Goal: Task Accomplishment & Management: Manage account settings

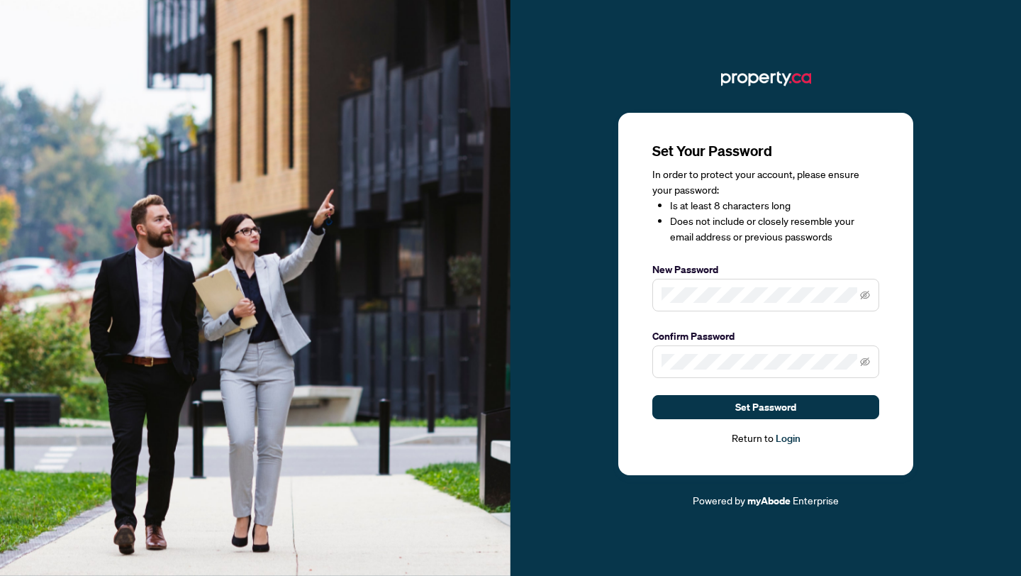
click at [751, 286] on span at bounding box center [765, 295] width 227 height 33
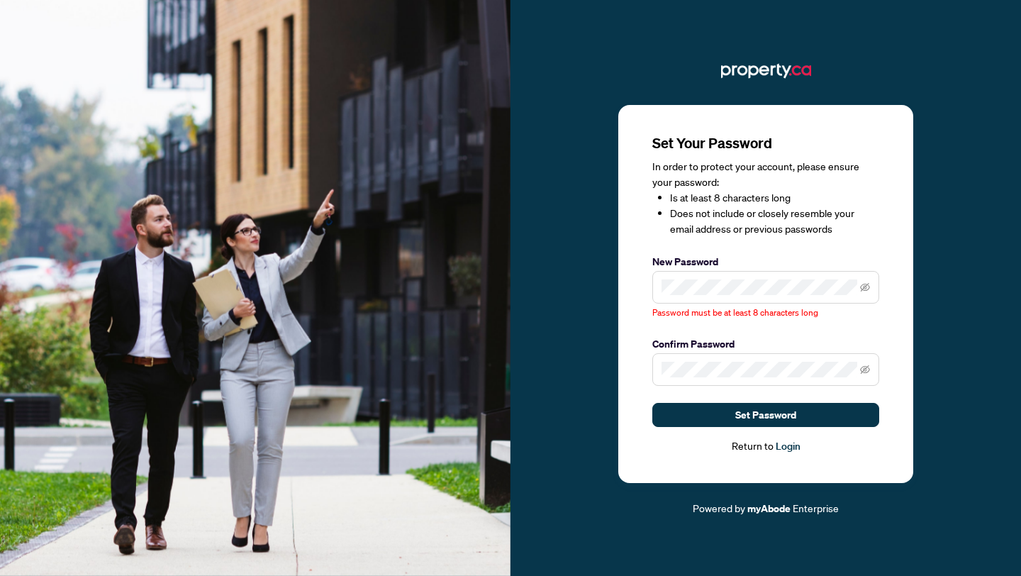
click at [871, 287] on span at bounding box center [765, 287] width 227 height 33
click at [864, 289] on icon "eye-invisible" at bounding box center [865, 287] width 10 height 10
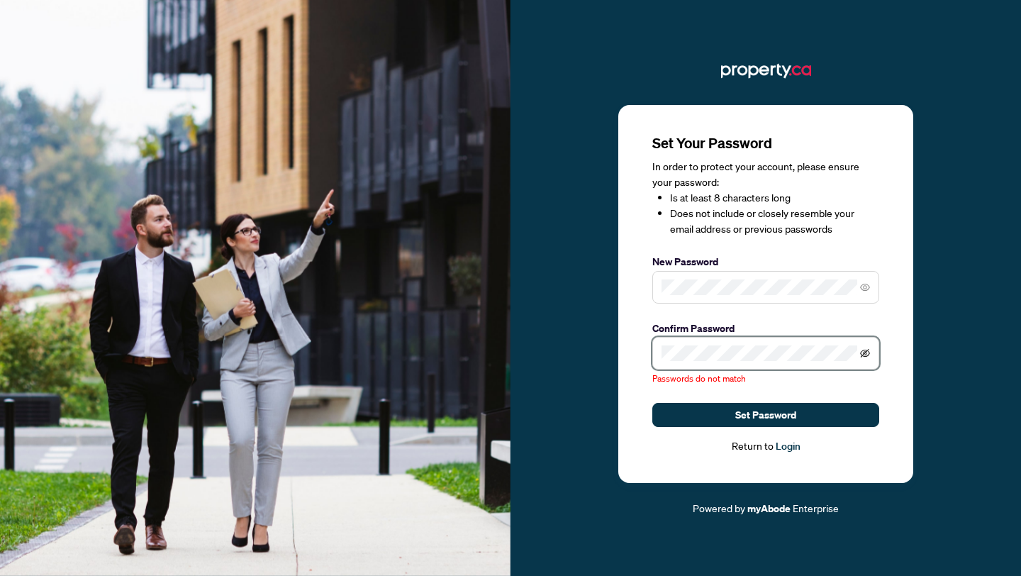
click at [865, 350] on icon "eye-invisible" at bounding box center [865, 353] width 10 height 10
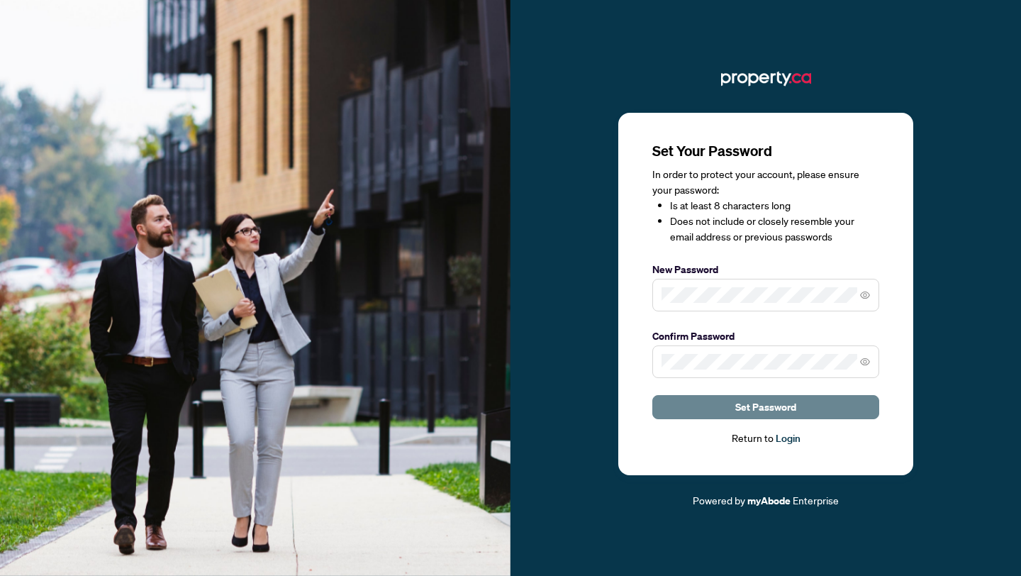
click at [776, 406] on span "Set Password" at bounding box center [765, 407] width 61 height 23
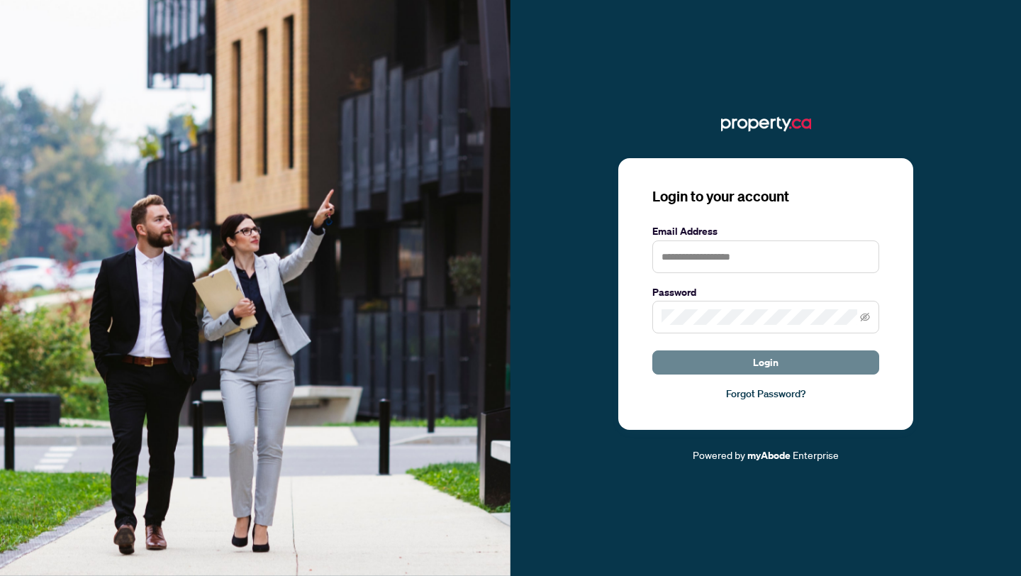
click at [770, 362] on span "Login" at bounding box center [766, 362] width 26 height 23
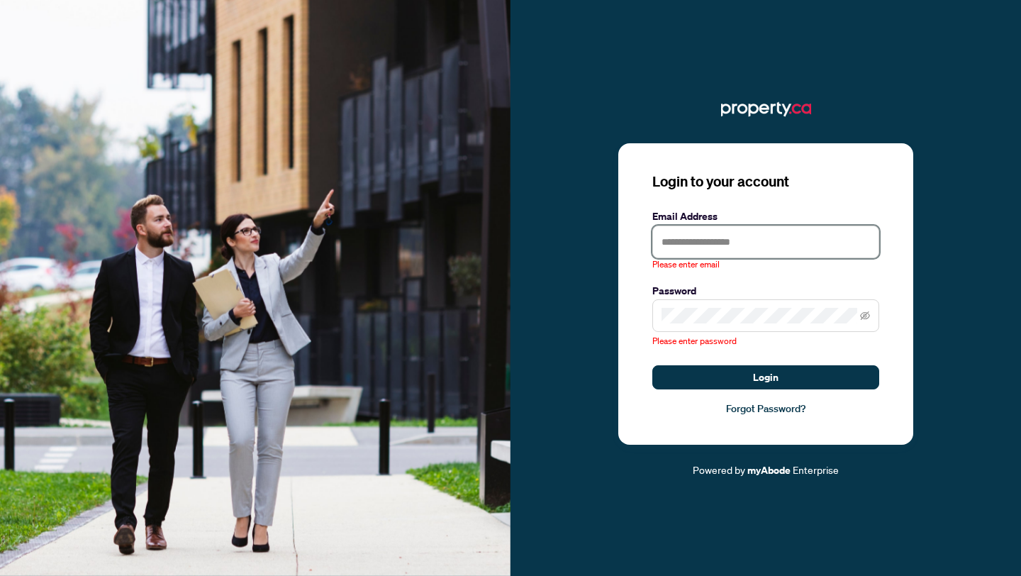
click at [733, 250] on input "text" at bounding box center [765, 241] width 227 height 33
type input "**********"
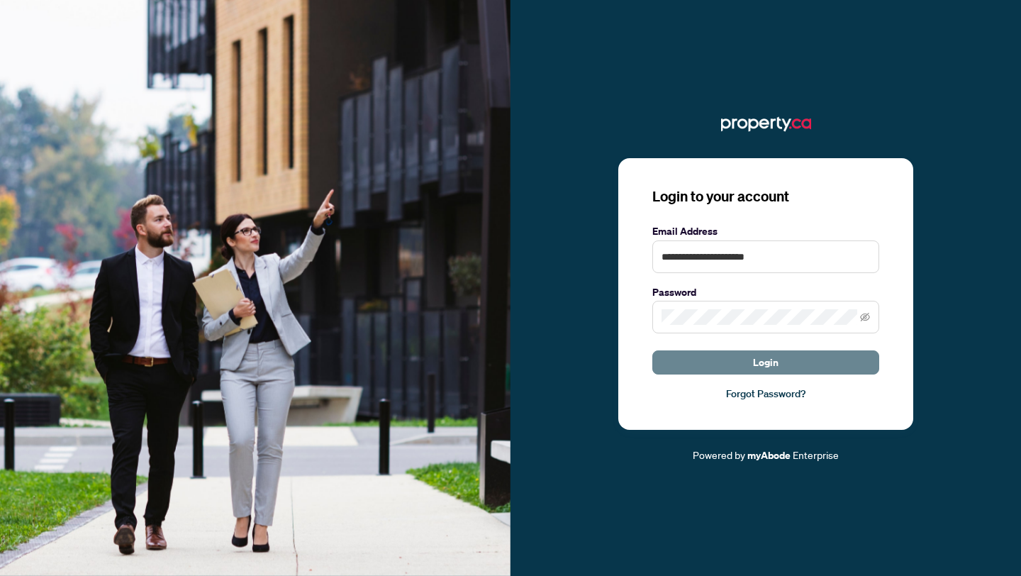
click at [797, 363] on button "Login" at bounding box center [765, 362] width 227 height 24
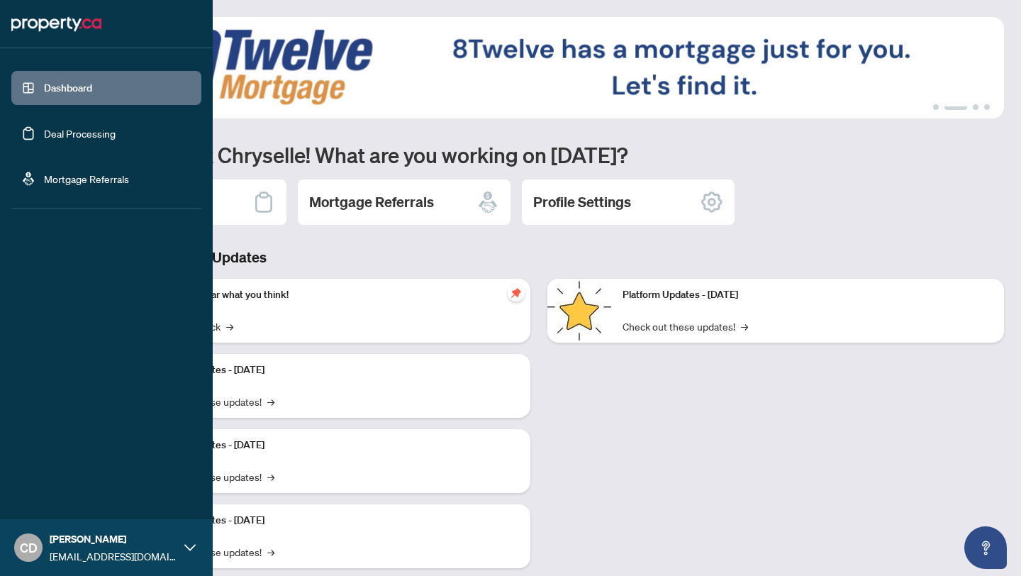
click at [78, 133] on link "Deal Processing" at bounding box center [80, 133] width 72 height 13
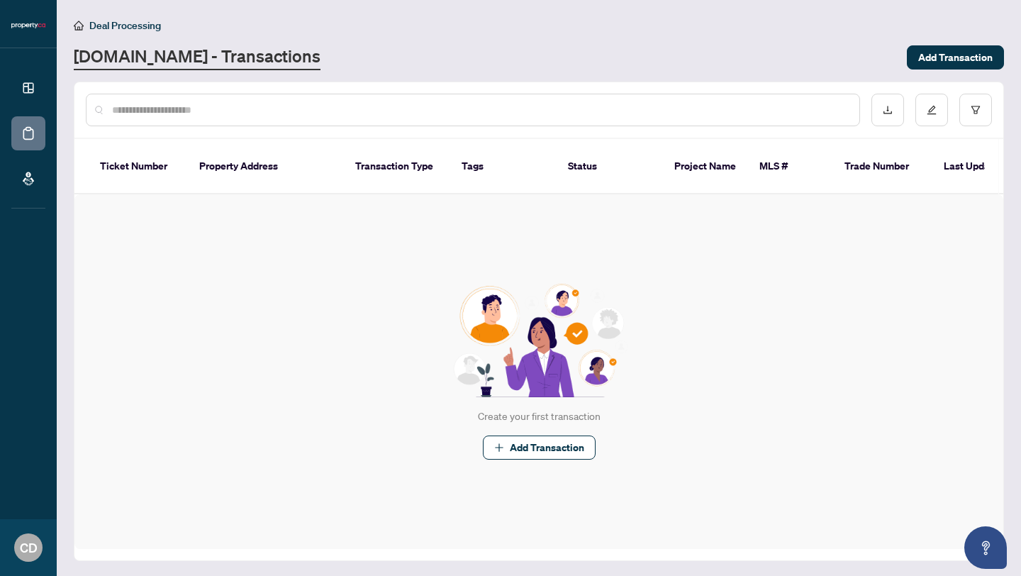
click at [242, 162] on th "Property Address" at bounding box center [266, 166] width 156 height 55
click at [600, 96] on div at bounding box center [473, 110] width 774 height 33
click at [591, 110] on input "text" at bounding box center [480, 110] width 736 height 16
click at [597, 111] on input "text" at bounding box center [480, 110] width 736 height 16
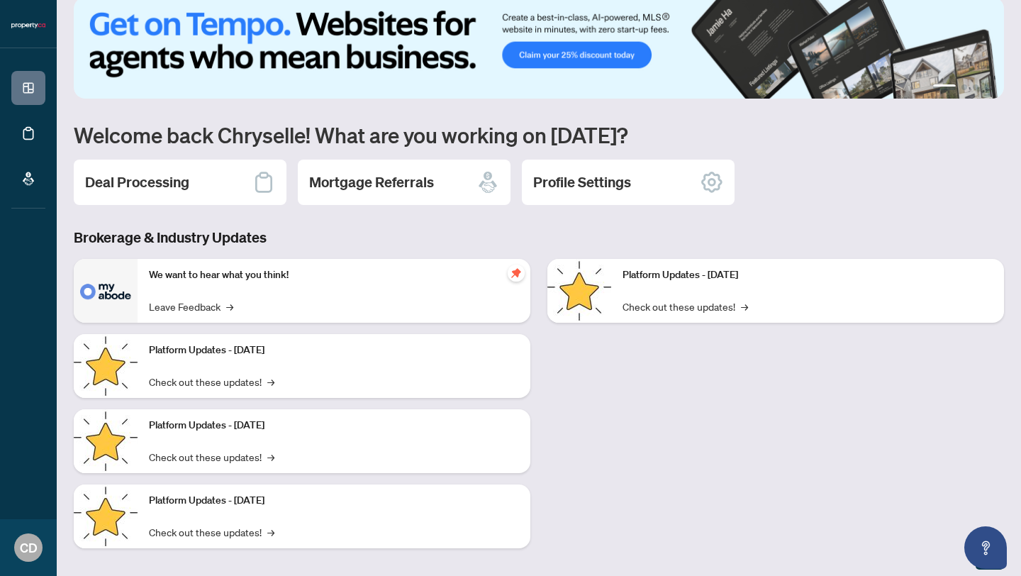
scroll to position [30, 0]
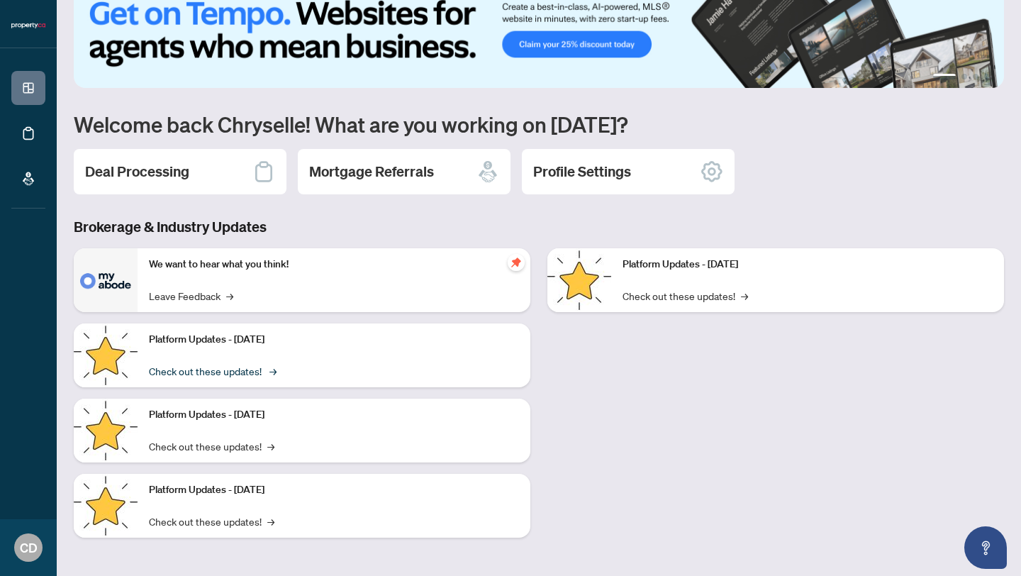
click at [217, 367] on link "Check out these updates! →" at bounding box center [211, 371] width 125 height 16
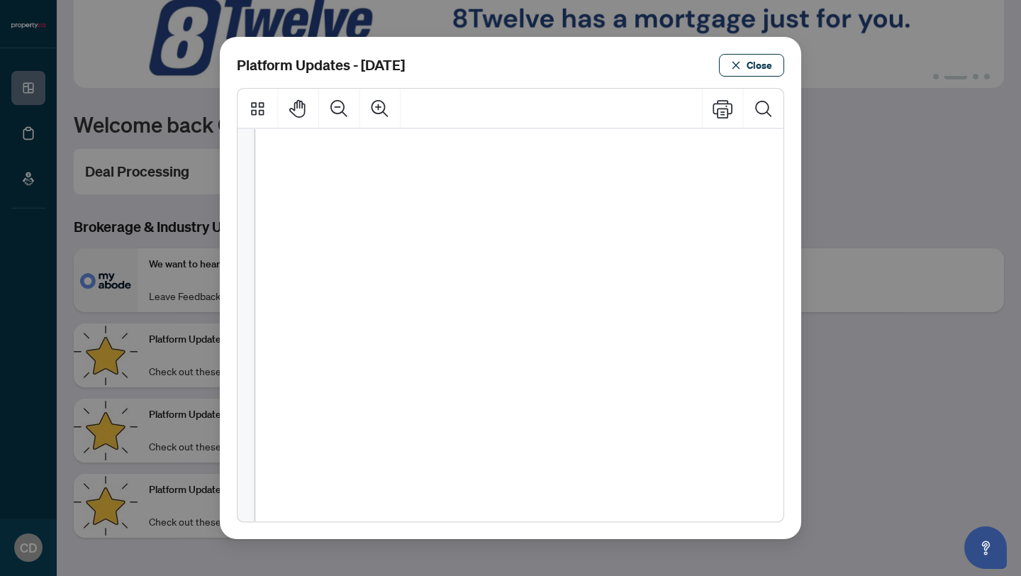
scroll to position [40, 0]
